Goal: Communication & Community: Answer question/provide support

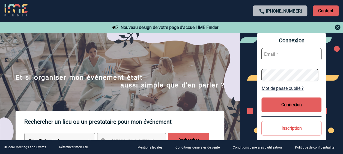
type input "[EMAIL_ADDRESS][DOMAIN_NAME]"
click at [287, 105] on button "Connexion" at bounding box center [292, 104] width 60 height 14
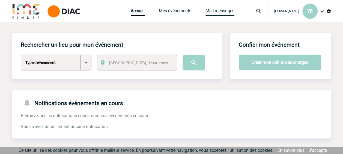
click at [221, 9] on link "Mes messages" at bounding box center [220, 12] width 29 height 8
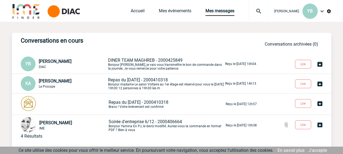
click at [149, 63] on p "DINER TEAM MAGHREB - 2000425849 Bonjour Benjamin, je vais vous transmettre le b…" at bounding box center [166, 64] width 116 height 13
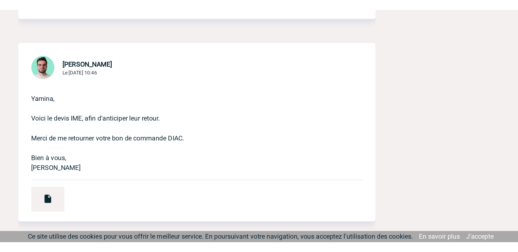
scroll to position [355, 0]
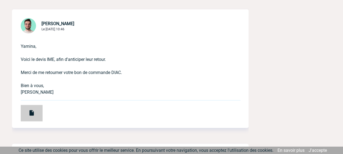
click at [32, 113] on img at bounding box center [31, 112] width 7 height 7
